Goal: Check status

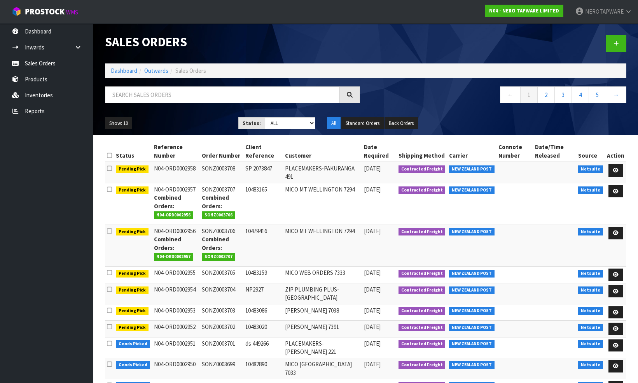
scroll to position [35, 0]
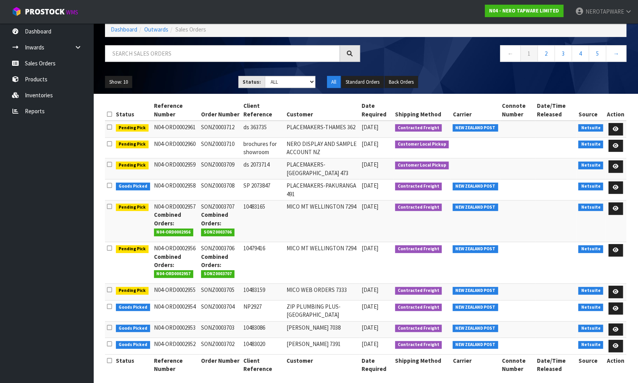
scroll to position [44, 0]
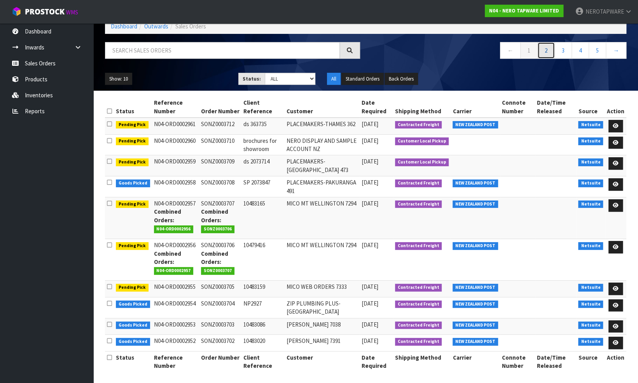
click at [544, 51] on link "2" at bounding box center [545, 50] width 17 height 17
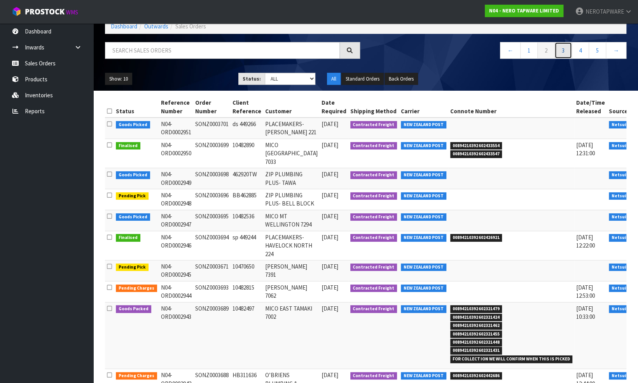
click at [563, 45] on link "3" at bounding box center [563, 50] width 17 height 17
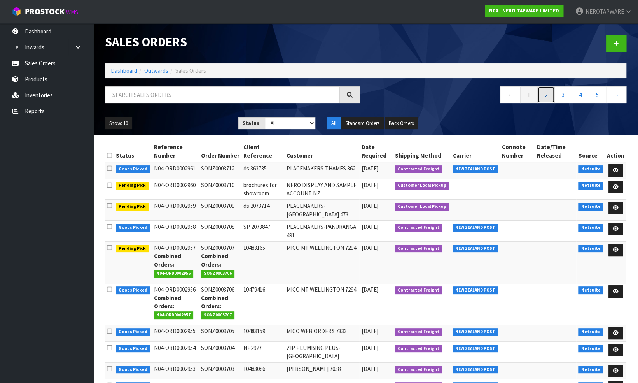
click at [545, 98] on link "2" at bounding box center [545, 94] width 17 height 17
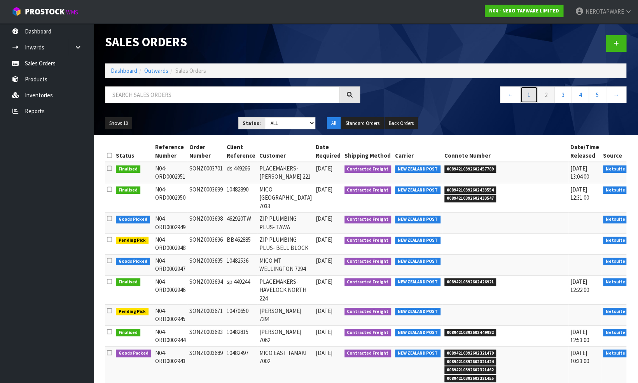
click at [529, 94] on link "1" at bounding box center [528, 94] width 17 height 17
